Goal: Task Accomplishment & Management: Use online tool/utility

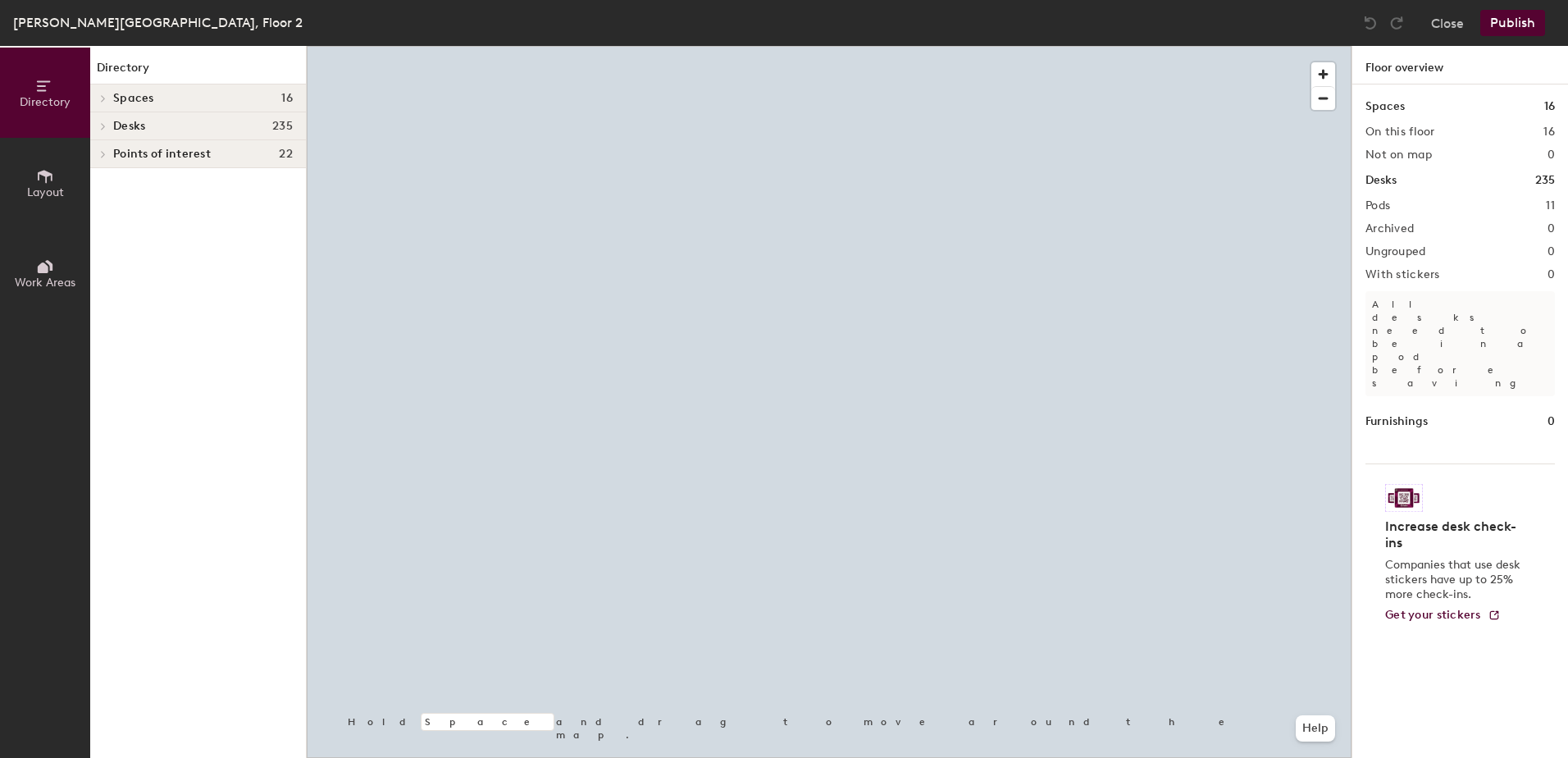
click at [700, 46] on div at bounding box center [828, 46] width 1045 height 0
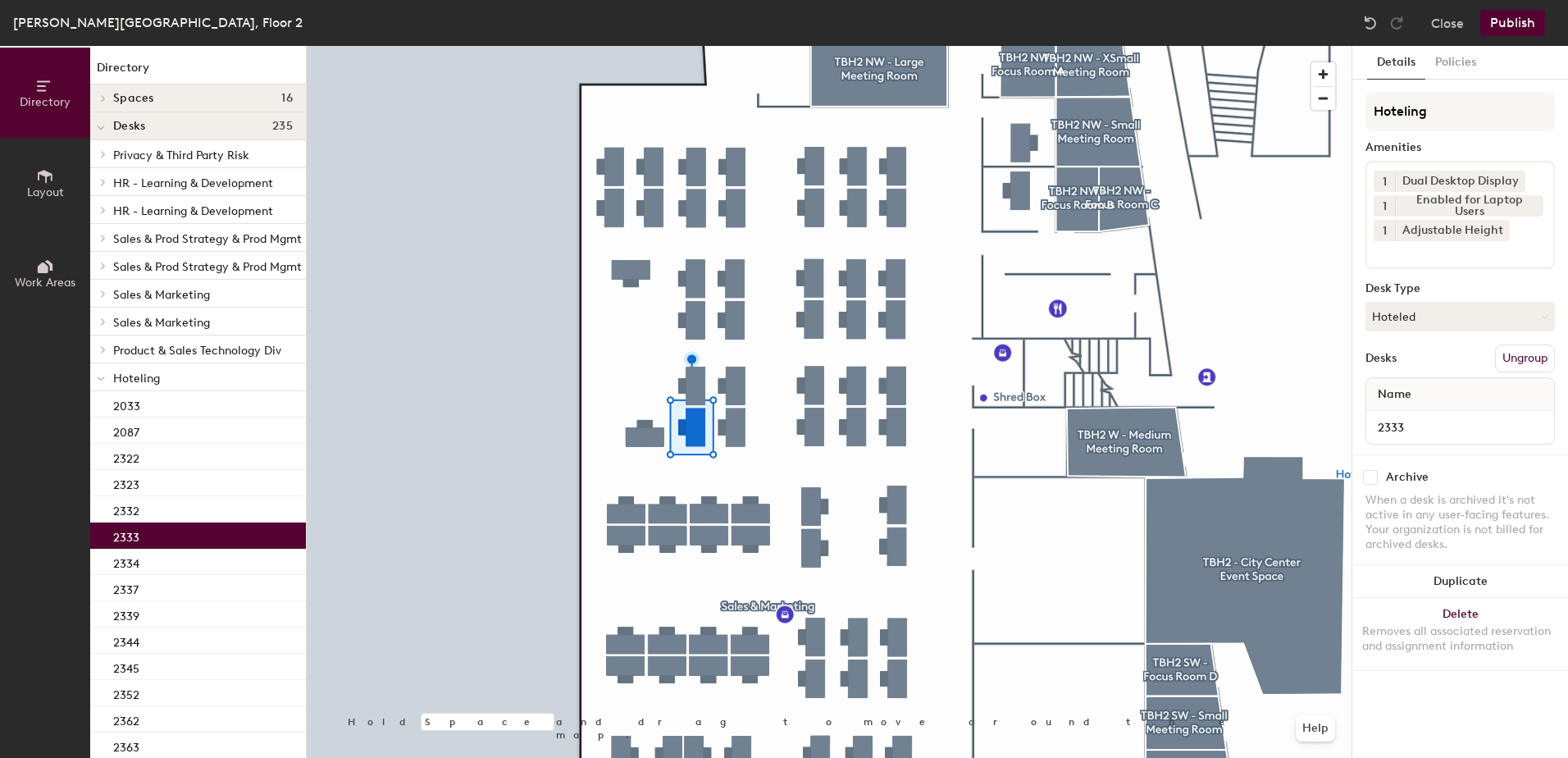
drag, startPoint x: 1434, startPoint y: 322, endPoint x: 1453, endPoint y: 377, distance: 58.2
click at [1443, 343] on div "Hoteling Amenities 1 Dual Desktop Display 1 Enabled for Laptop Users 1 Adjustab…" at bounding box center [1460, 273] width 189 height 363
click at [1428, 312] on button "Hoteled" at bounding box center [1460, 317] width 189 height 30
drag, startPoint x: 1437, startPoint y: 360, endPoint x: 1534, endPoint y: 358, distance: 97.0
click at [1438, 360] on div "Assigned" at bounding box center [1448, 367] width 164 height 25
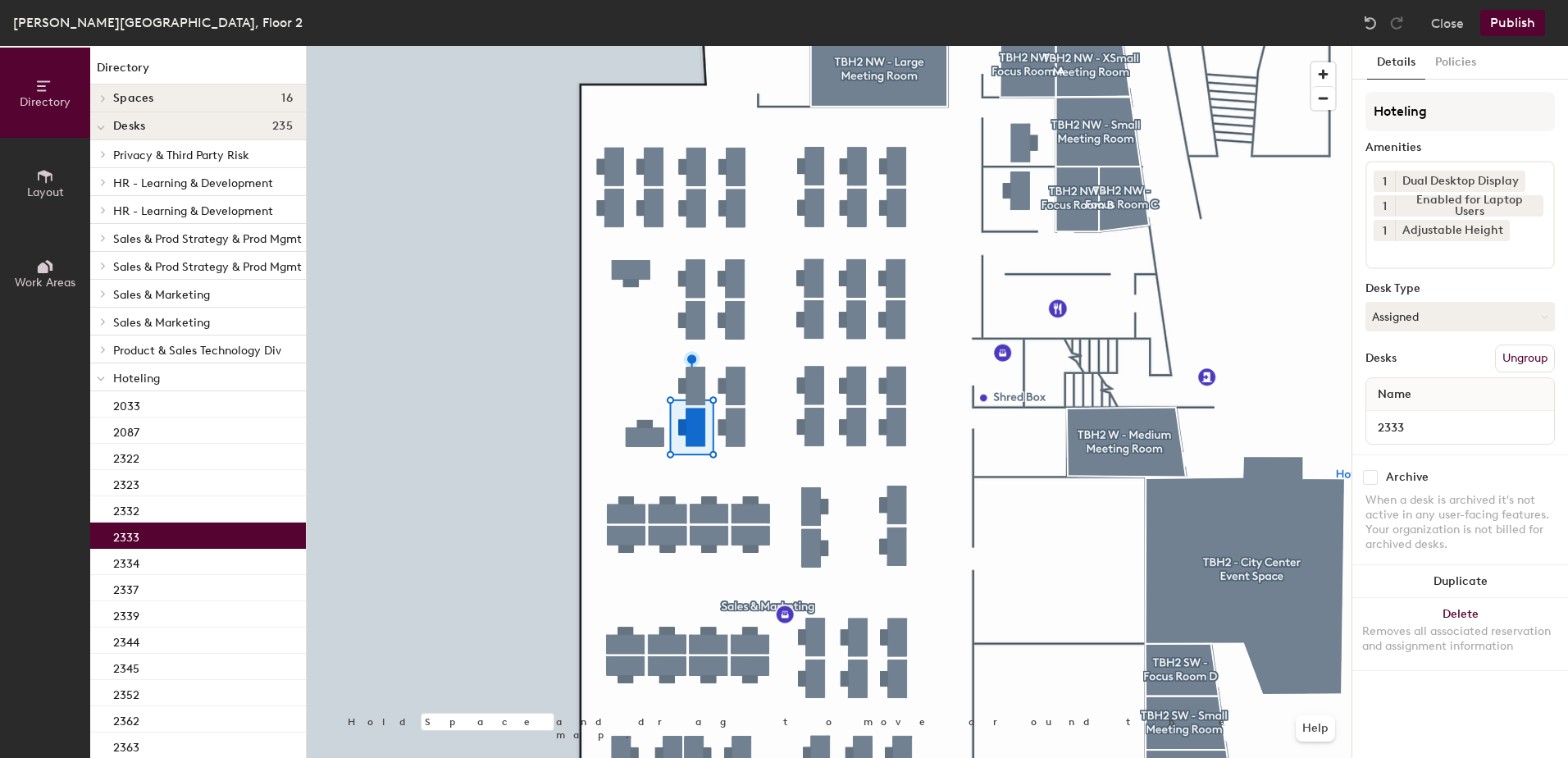
click at [1539, 354] on button "Ungroup" at bounding box center [1525, 358] width 60 height 28
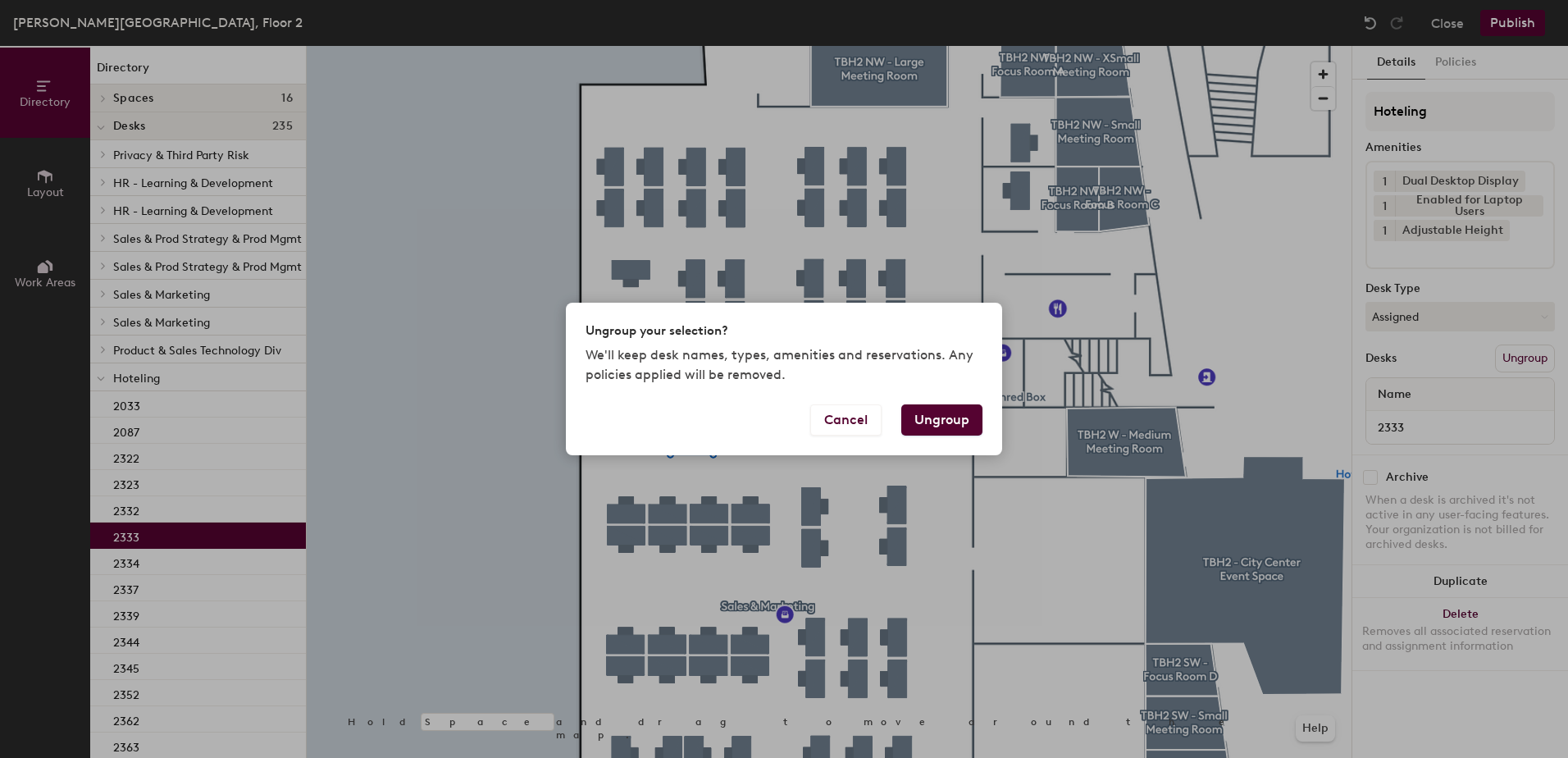
click at [960, 414] on button "Ungroup" at bounding box center [942, 419] width 81 height 31
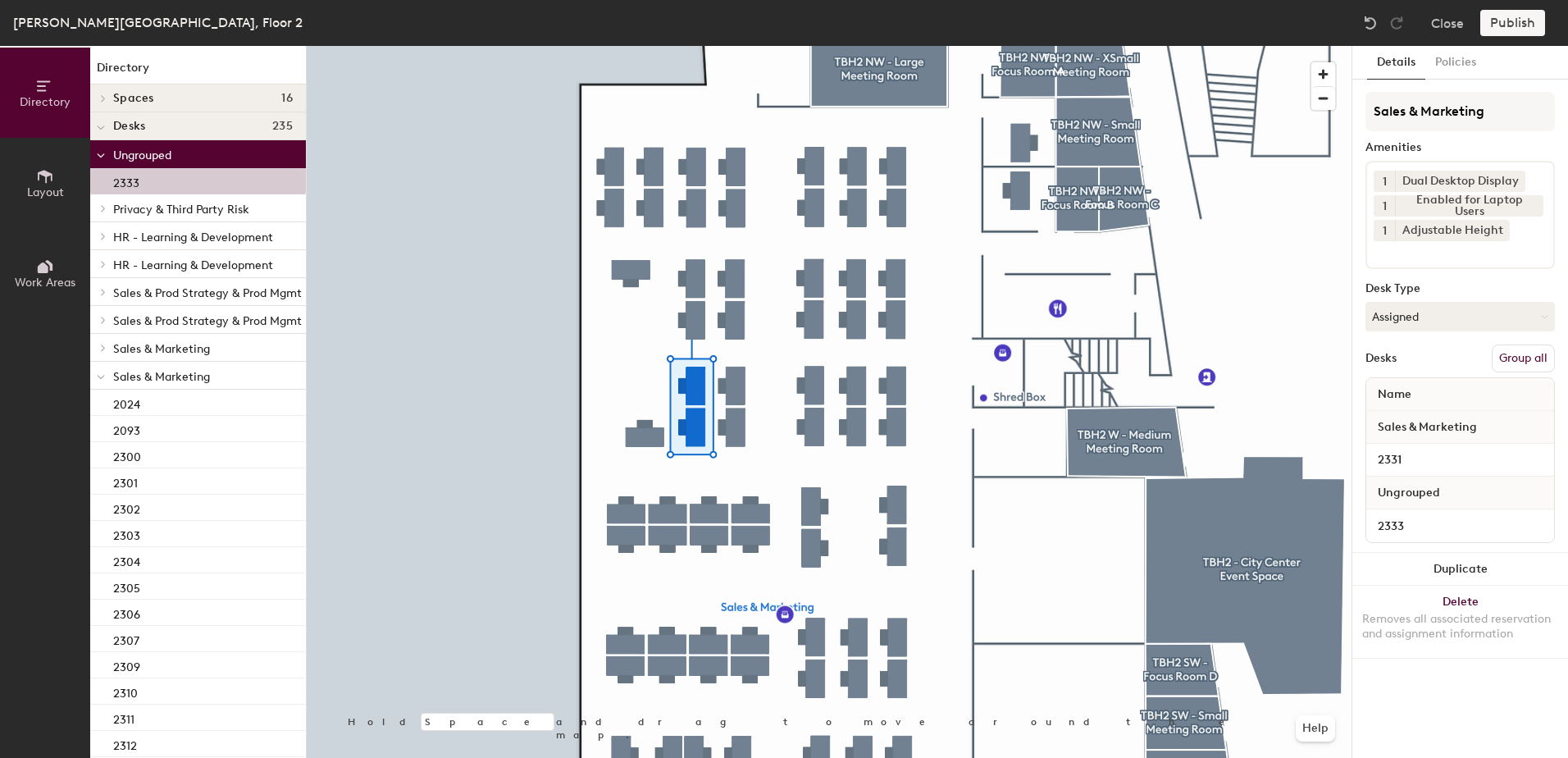
click at [1517, 361] on button "Group all" at bounding box center [1523, 358] width 63 height 28
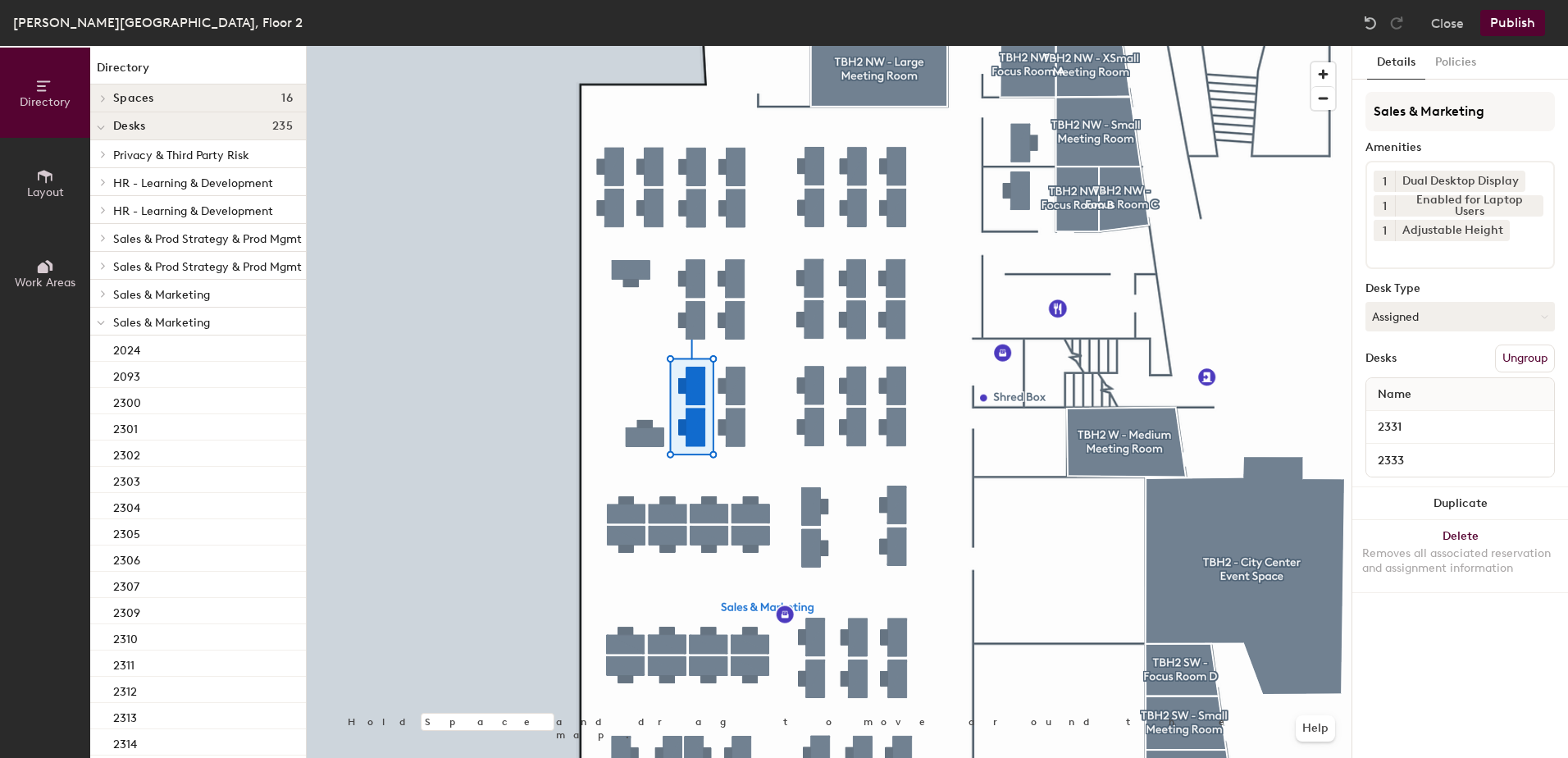
click at [1513, 17] on button "Publish" at bounding box center [1513, 23] width 65 height 26
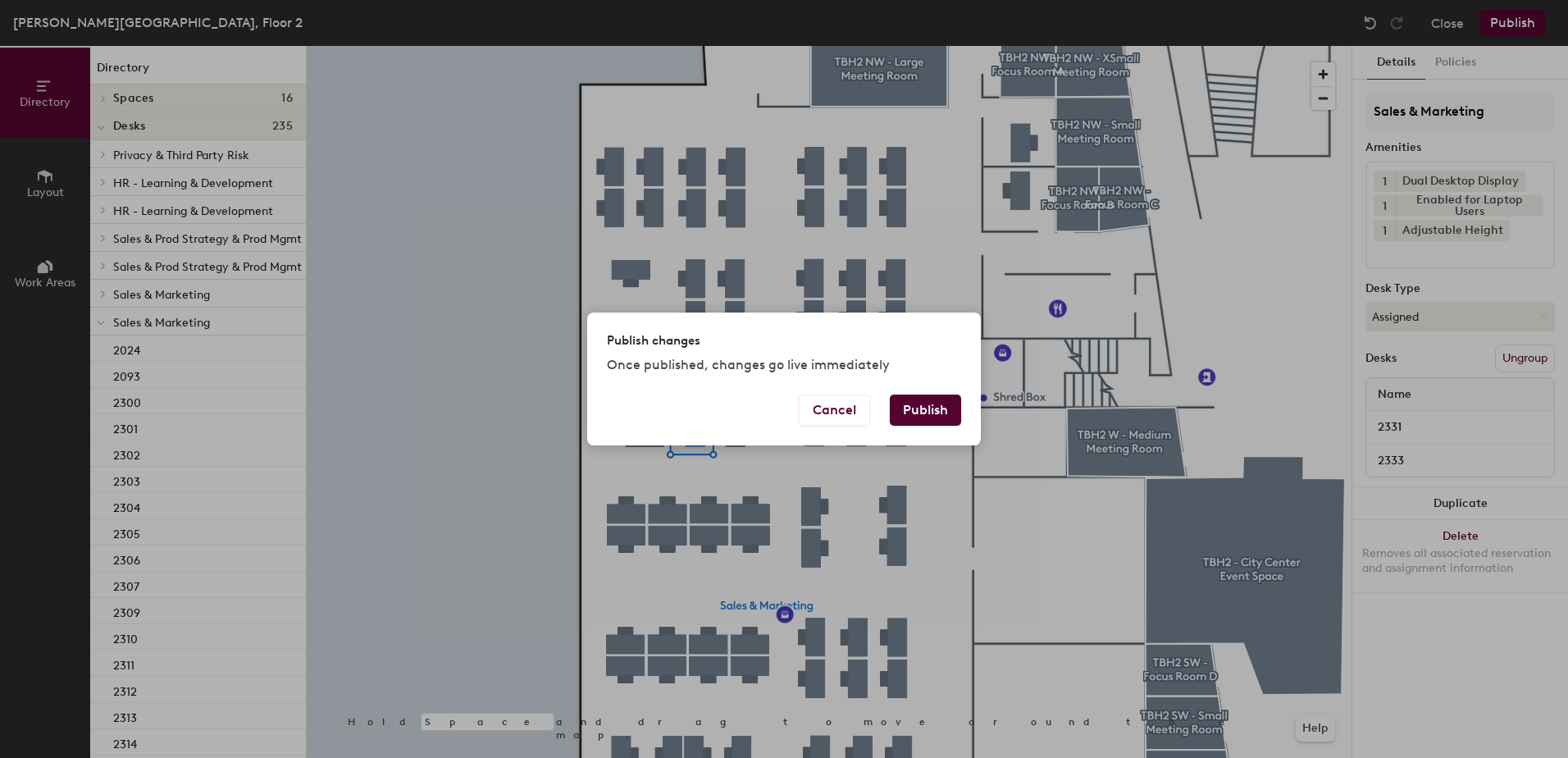
drag, startPoint x: 943, startPoint y: 413, endPoint x: 931, endPoint y: 407, distance: 13.4
click at [935, 408] on button "Publish" at bounding box center [925, 409] width 71 height 31
